Goal: Check status

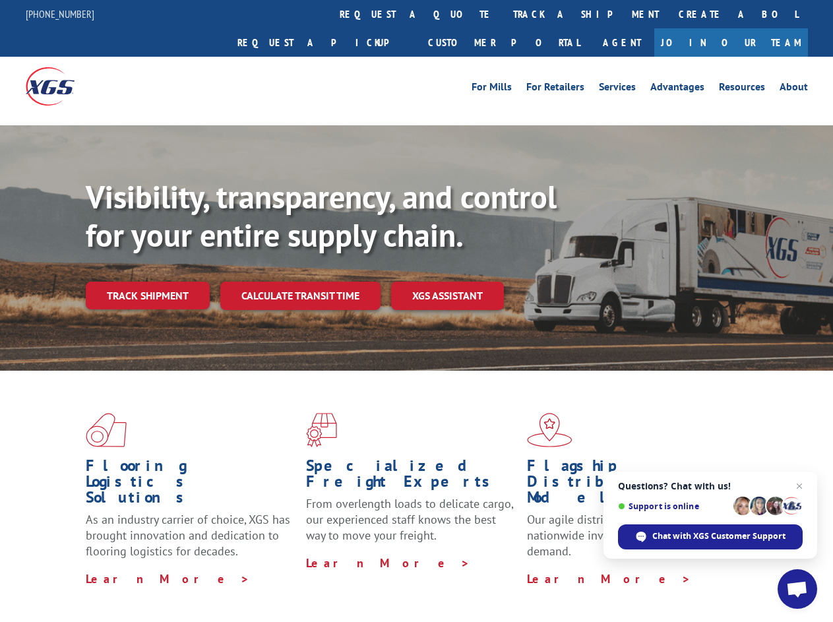
click at [416, 311] on div "Visibility, transparency, and control for your entire supply chain. Track shipm…" at bounding box center [459, 270] width 747 height 184
click at [503, 14] on link "track a shipment" at bounding box center [586, 14] width 166 height 28
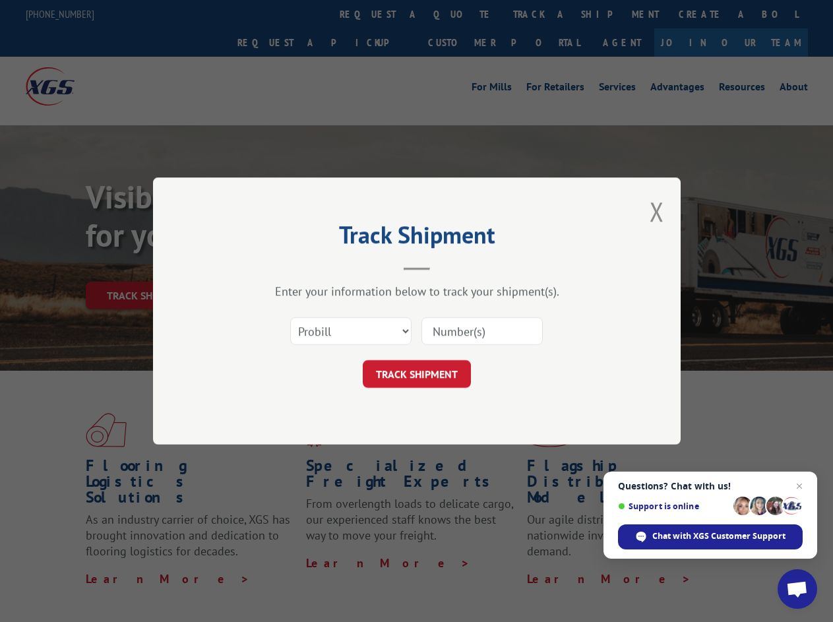
click at [460, 14] on div "Track Shipment Enter your information below to track your shipment(s). Select c…" at bounding box center [416, 311] width 833 height 622
click at [543, 14] on div "Track Shipment Enter your information below to track your shipment(s). Select c…" at bounding box center [416, 311] width 833 height 622
click at [147, 267] on div "Track Shipment Enter your information below to track your shipment(s). Select c…" at bounding box center [416, 311] width 833 height 622
click at [300, 267] on header "Track Shipment" at bounding box center [417, 248] width 396 height 45
click at [448, 267] on header "Track Shipment" at bounding box center [417, 248] width 396 height 45
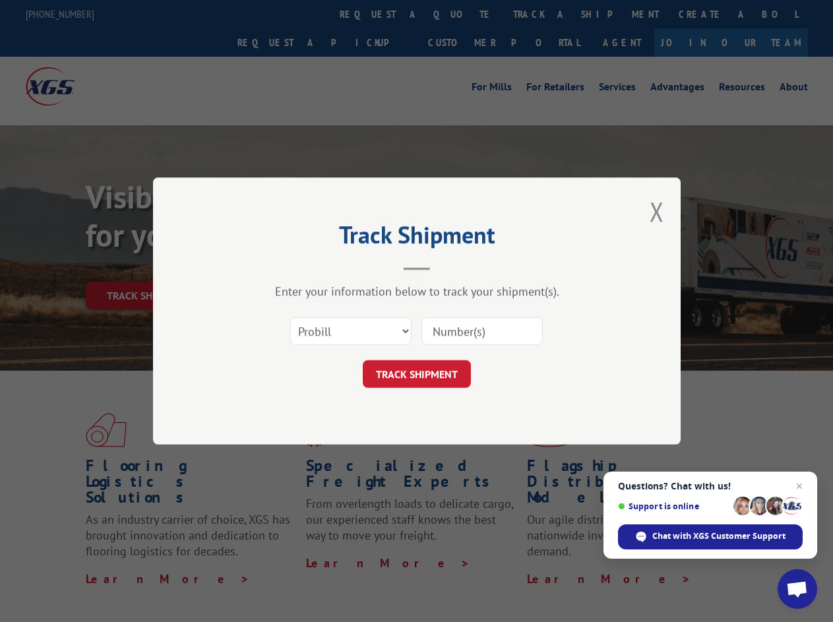
click at [798, 589] on span "Open chat" at bounding box center [797, 590] width 22 height 18
